Goal: Book appointment/travel/reservation

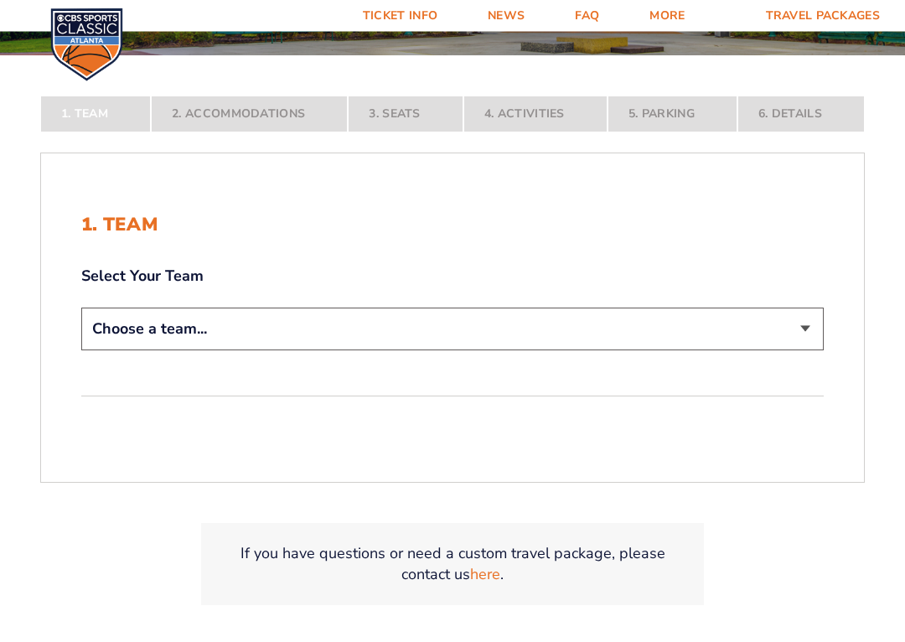
click at [392, 331] on select "Choose a team... [US_STATE] Wildcats [US_STATE] State Buckeyes [US_STATE] Tar H…" at bounding box center [452, 330] width 743 height 43
select select "12956"
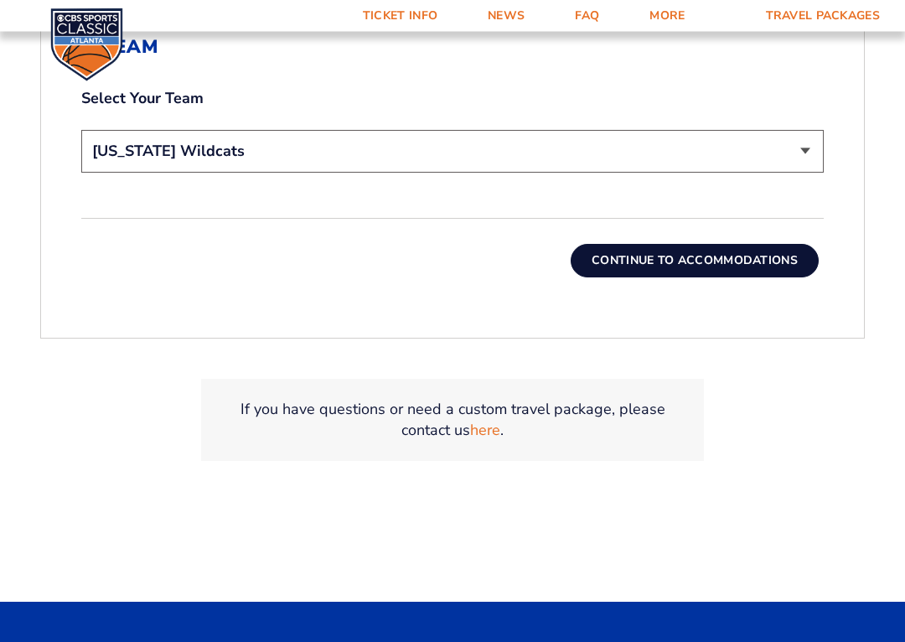
scroll to position [591, 0]
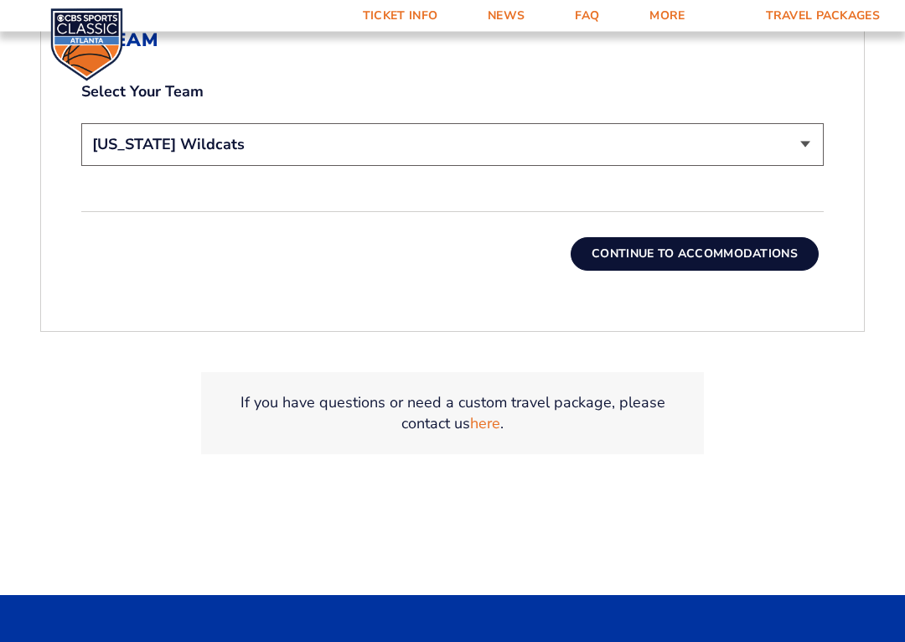
click at [644, 252] on button "Continue To Accommodations" at bounding box center [695, 255] width 248 height 34
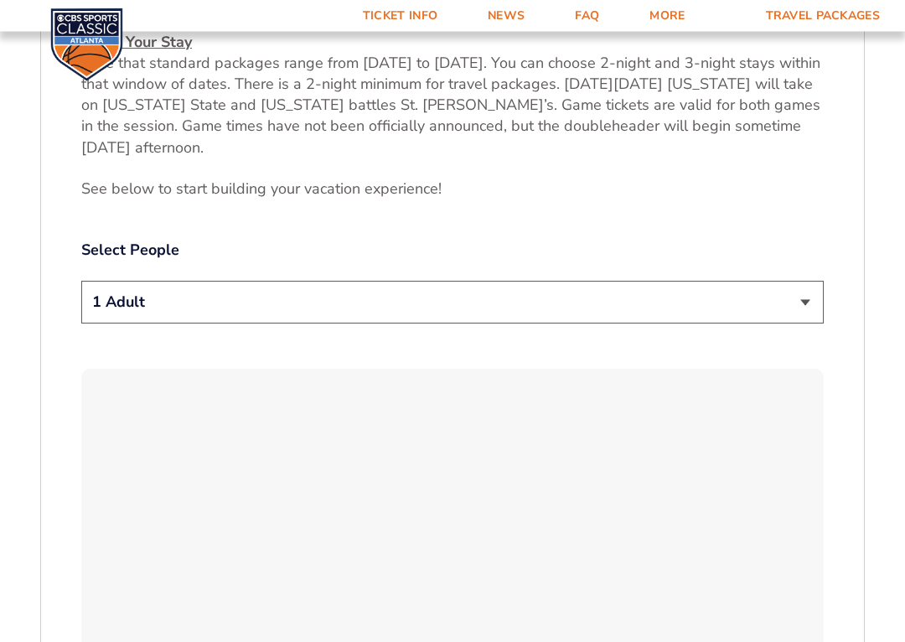
scroll to position [831, 0]
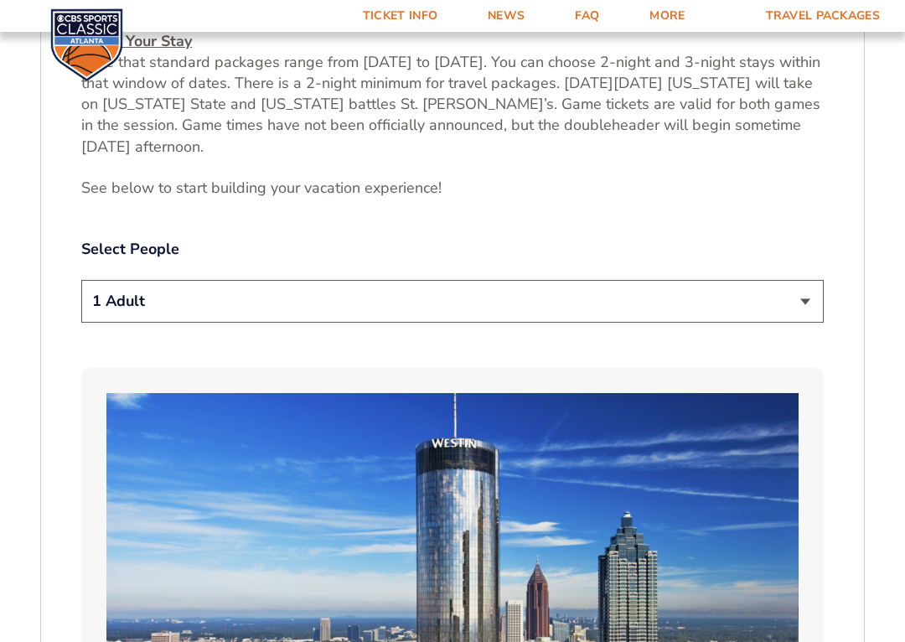
click at [518, 293] on select "1 Adult 2 Adults 3 Adults 4 Adults 2 Adults + 1 Child 2 Adults + 2 Children 2 A…" at bounding box center [452, 301] width 743 height 43
select select "2 Adults"
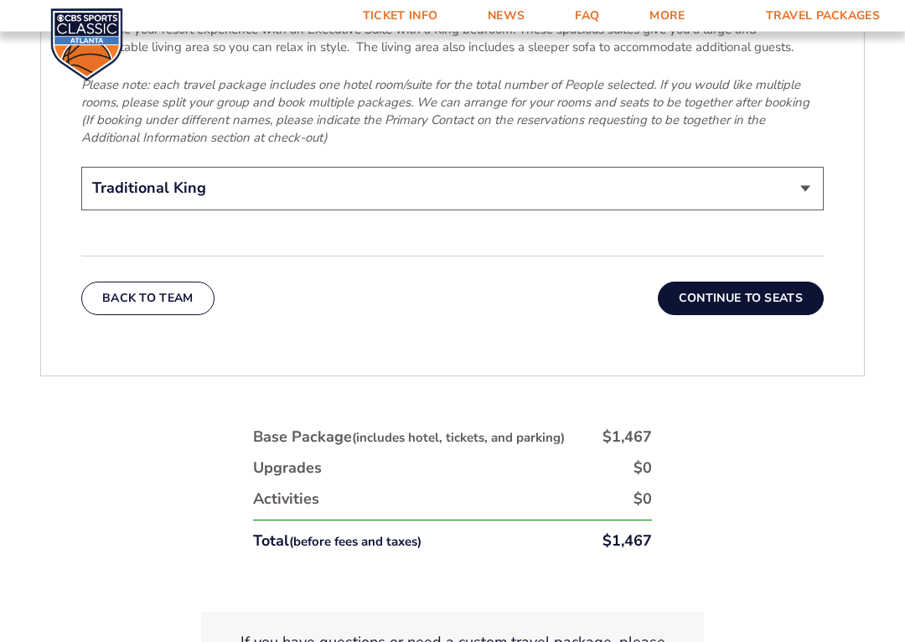
scroll to position [2806, 0]
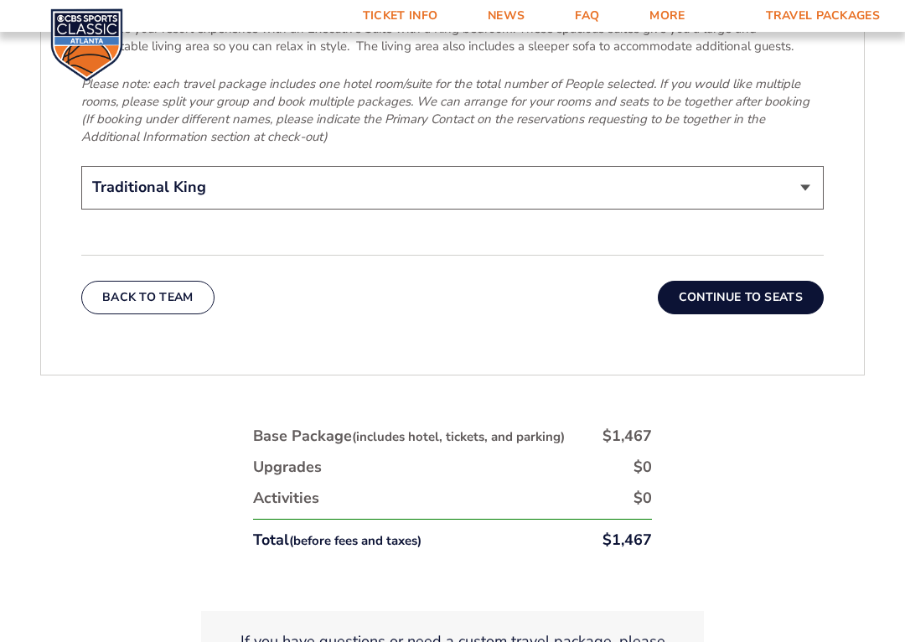
click at [718, 281] on button "Continue To Seats" at bounding box center [741, 298] width 166 height 34
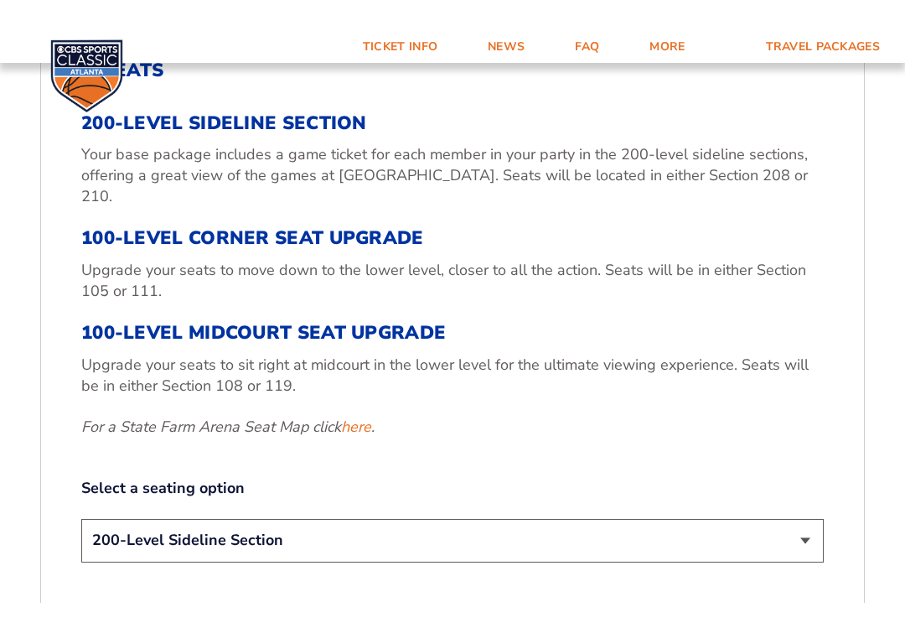
scroll to position [557, 0]
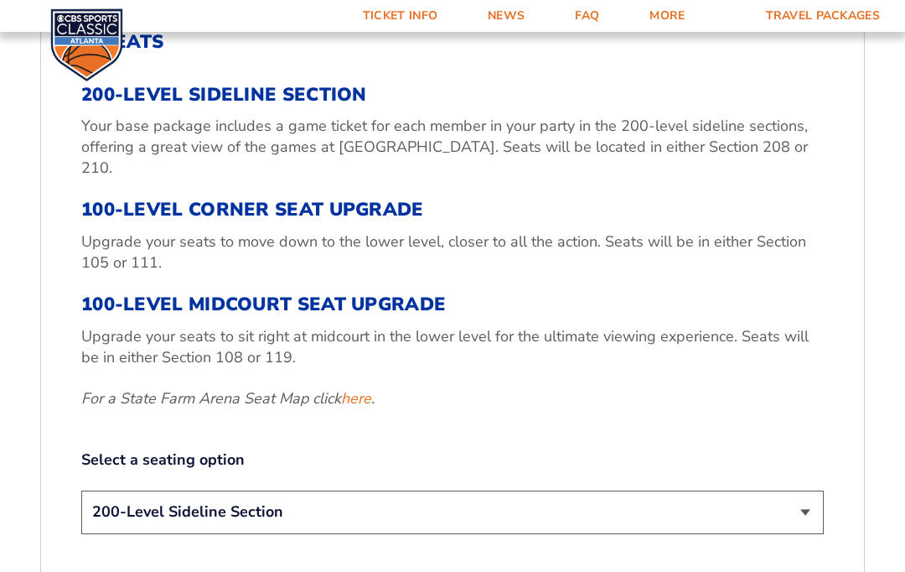
click at [357, 388] on link "here" at bounding box center [356, 398] width 30 height 21
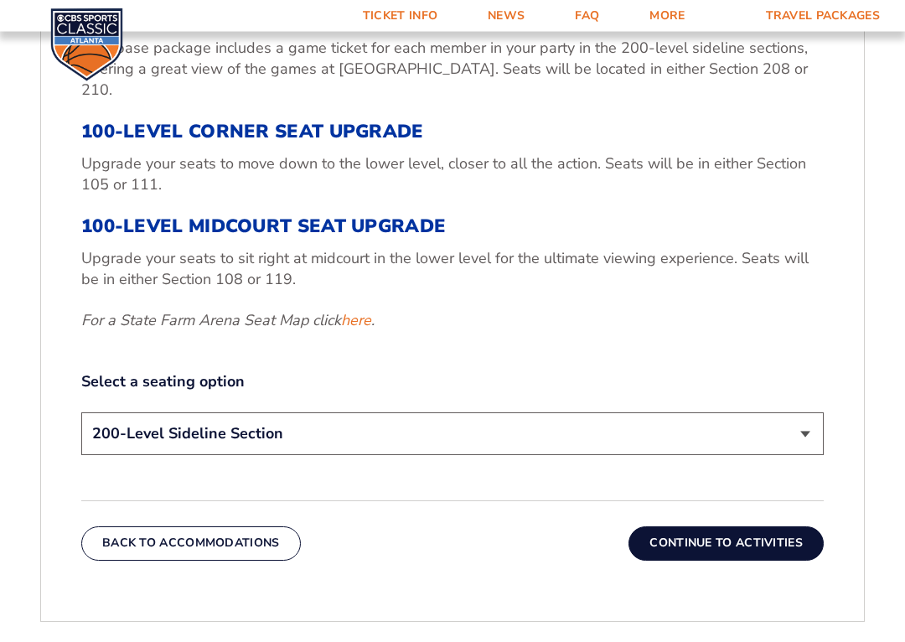
click at [495, 416] on select "200-Level Sideline Section 100-Level Corner Seat Upgrade (+$120 per person) 100…" at bounding box center [452, 434] width 743 height 43
select select "100-Level Corner Seat Upgrade"
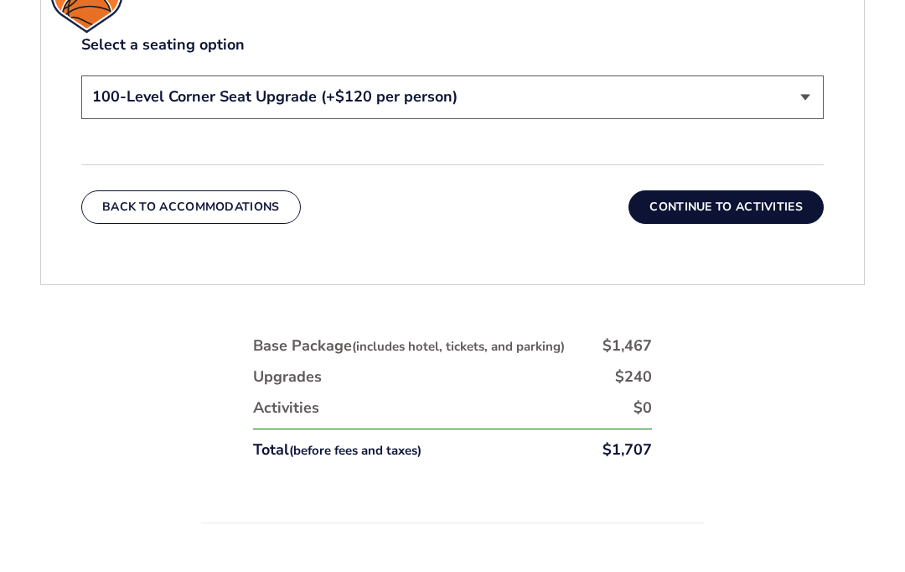
scroll to position [972, 0]
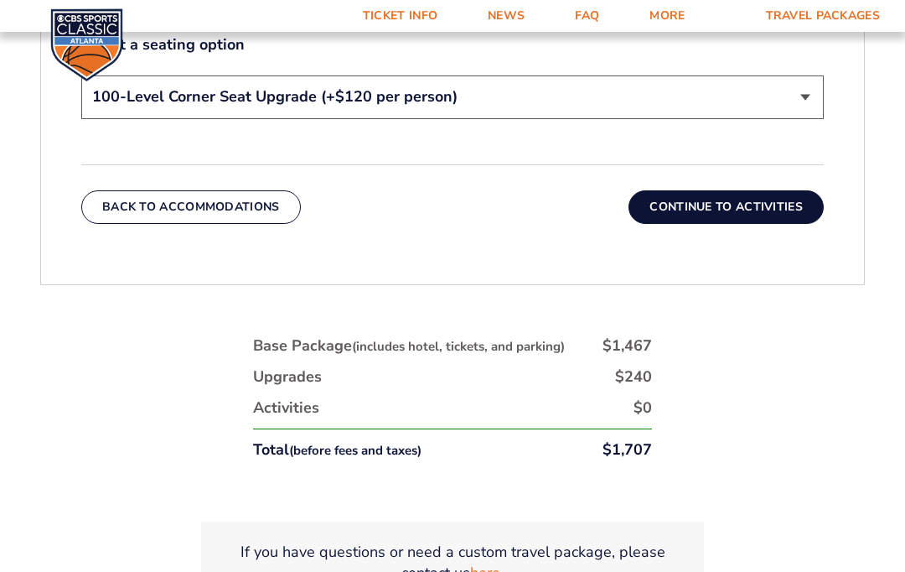
click at [705, 190] on button "Continue To Activities" at bounding box center [726, 207] width 195 height 34
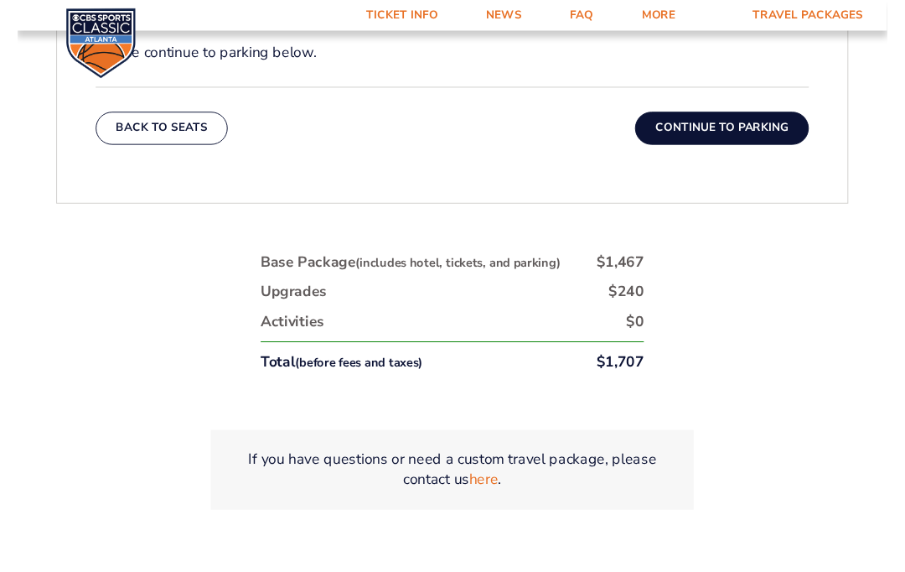
scroll to position [858, 0]
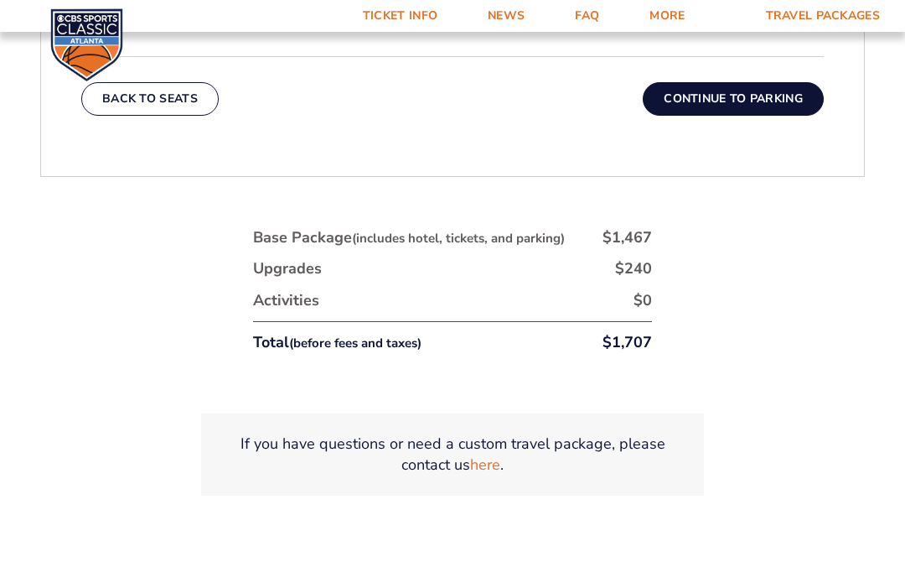
click at [754, 98] on button "Continue To Parking" at bounding box center [733, 99] width 181 height 34
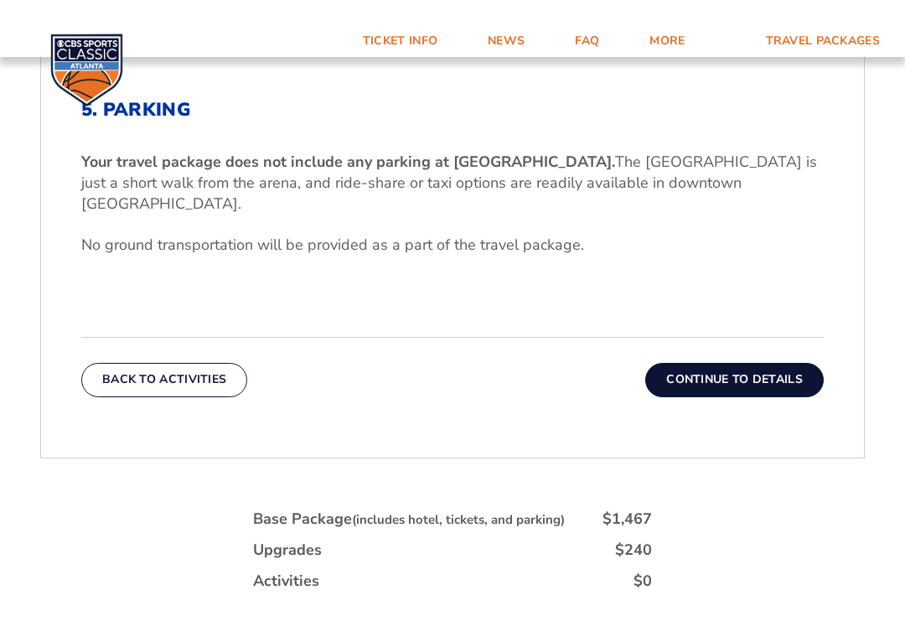
scroll to position [513, 0]
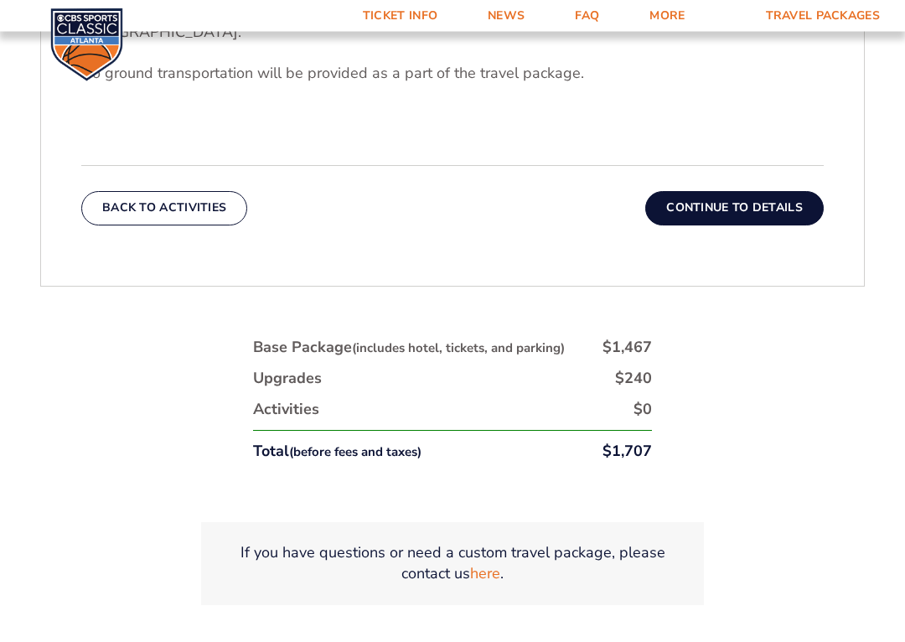
click at [791, 192] on button "Continue To Details" at bounding box center [735, 209] width 179 height 34
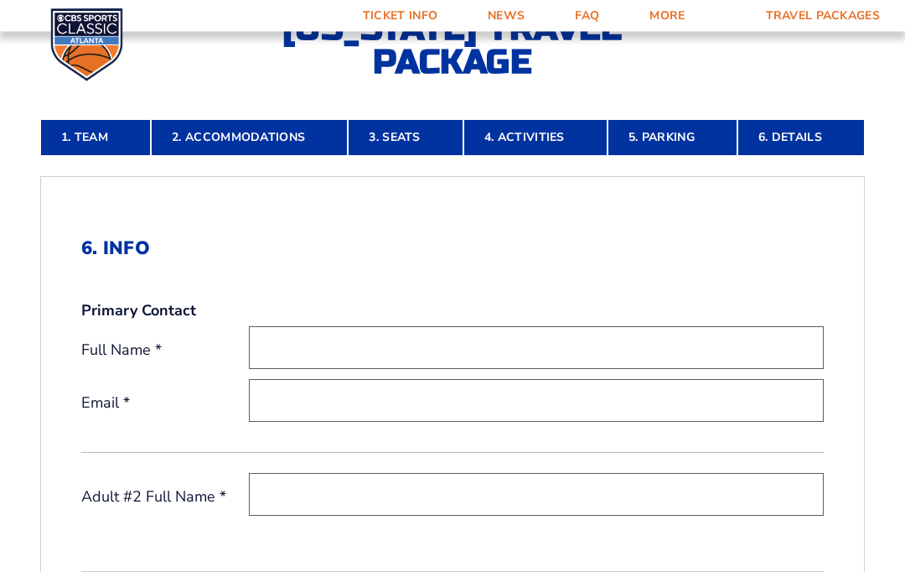
scroll to position [253, 0]
